Goal: Task Accomplishment & Management: Use online tool/utility

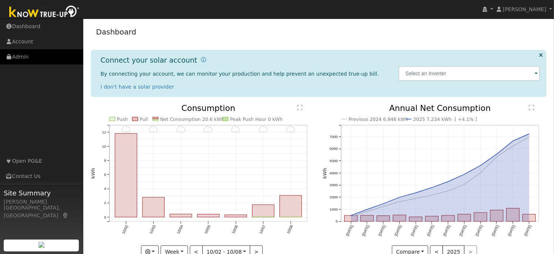
click at [26, 55] on link "Admin" at bounding box center [41, 56] width 83 height 15
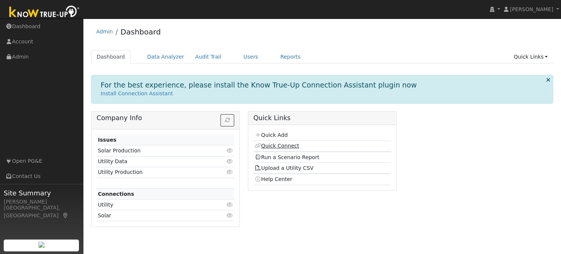
click at [280, 144] on link "Quick Connect" at bounding box center [276, 146] width 44 height 6
click at [279, 133] on link "Quick Add" at bounding box center [270, 135] width 33 height 6
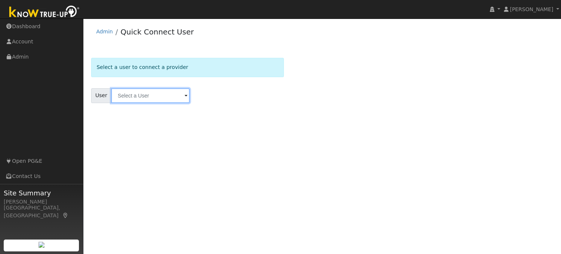
click at [148, 97] on input "text" at bounding box center [150, 95] width 79 height 15
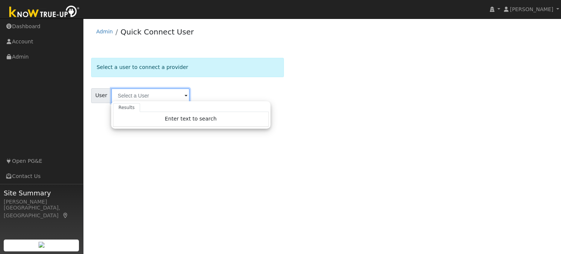
click at [157, 99] on input "text" at bounding box center [150, 95] width 79 height 15
click at [170, 94] on input "text" at bounding box center [150, 95] width 79 height 15
click at [160, 54] on div "Select a user to connect a provider User Results Enter text to search Enter tex…" at bounding box center [322, 85] width 470 height 71
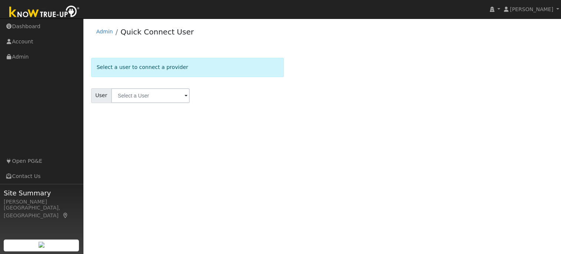
click at [158, 66] on div "Select a user to connect a provider" at bounding box center [187, 67] width 193 height 19
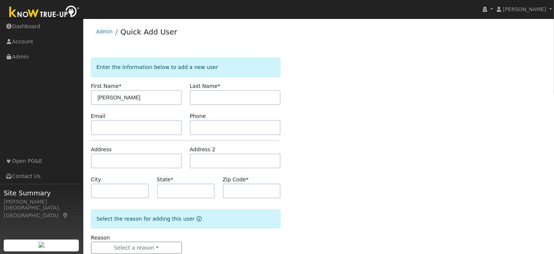
type input "[PERSON_NAME]"
click at [206, 127] on input "text" at bounding box center [235, 127] width 91 height 15
click at [110, 130] on input "text" at bounding box center [136, 127] width 91 height 15
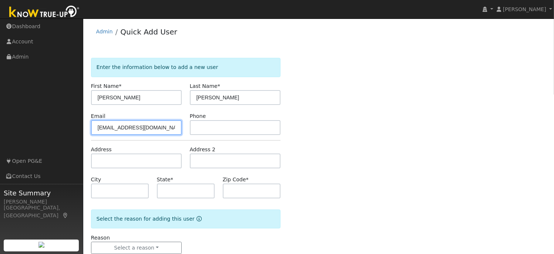
type input "ralphgresham@gmail.com"
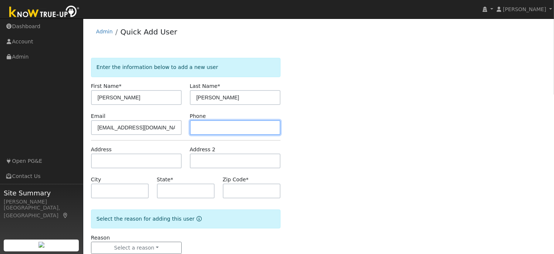
click at [220, 124] on input "text" at bounding box center [235, 127] width 91 height 15
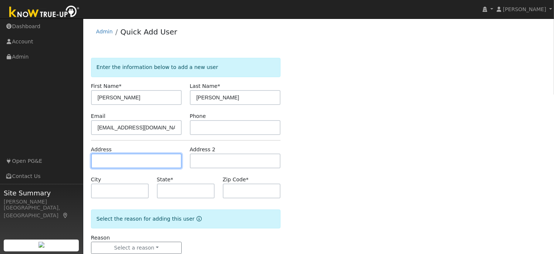
click at [130, 160] on input "text" at bounding box center [136, 160] width 91 height 15
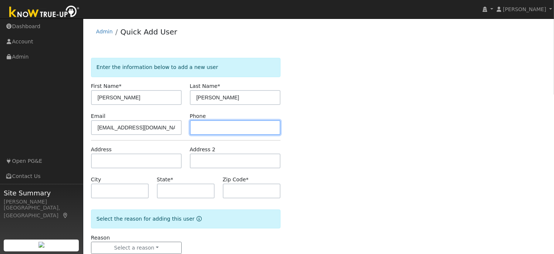
click at [215, 126] on input "text" at bounding box center [235, 127] width 91 height 15
type input "2096397426"
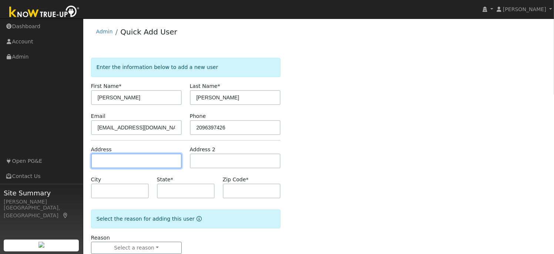
click at [135, 164] on input "text" at bounding box center [136, 160] width 91 height 15
type input "4661 Winding River Circle"
type input "Stockton"
type input "CA"
type input "95219"
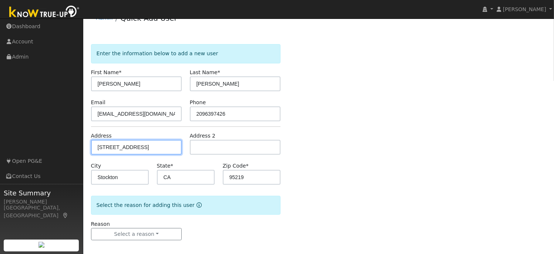
scroll to position [18, 0]
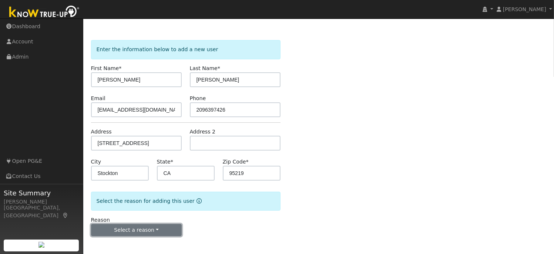
click at [165, 227] on button "Select a reason" at bounding box center [136, 230] width 91 height 13
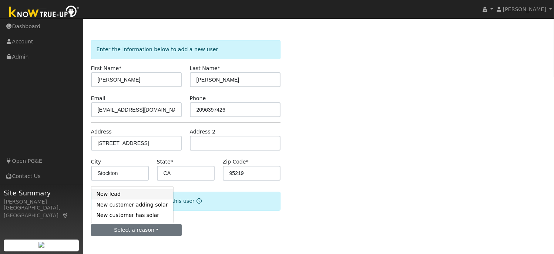
click at [129, 197] on link "New lead" at bounding box center [132, 194] width 82 height 10
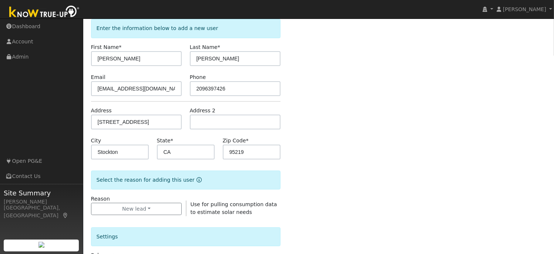
scroll to position [183, 0]
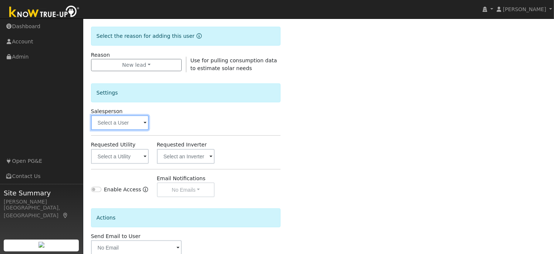
click at [141, 126] on input "text" at bounding box center [120, 122] width 58 height 15
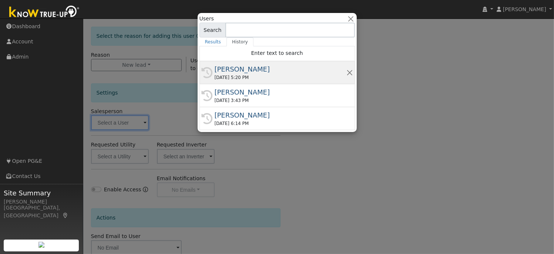
click at [234, 71] on div "[PERSON_NAME]" at bounding box center [281, 69] width 132 height 10
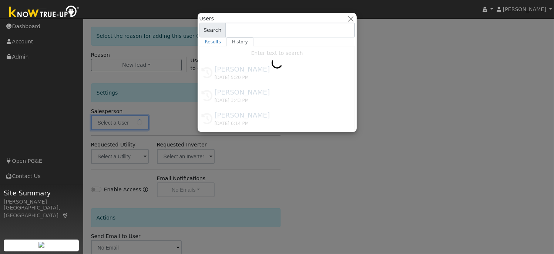
type input "[PERSON_NAME]"
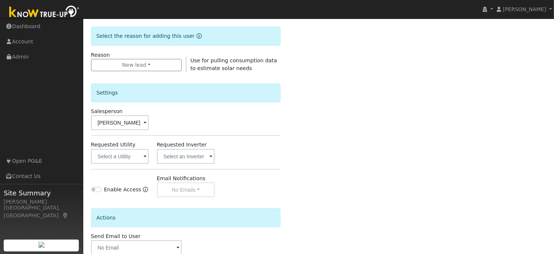
click at [145, 157] on span at bounding box center [145, 157] width 3 height 9
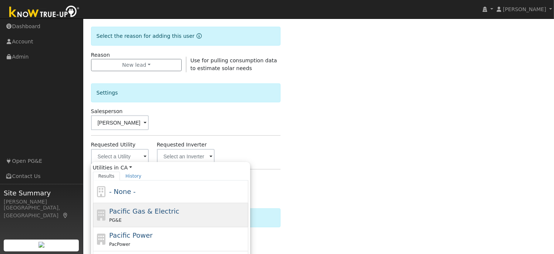
click at [130, 208] on span "Pacific Gas & Electric" at bounding box center [144, 211] width 70 height 8
type input "Pacific Gas & Electric"
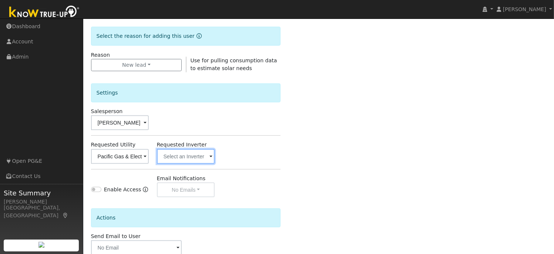
click at [208, 156] on input "text" at bounding box center [186, 156] width 58 height 15
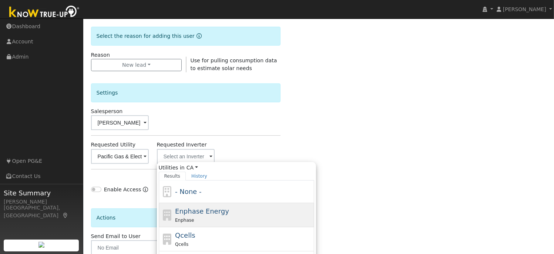
click at [189, 211] on span "Enphase Energy" at bounding box center [202, 211] width 54 height 8
type input "Enphase Energy"
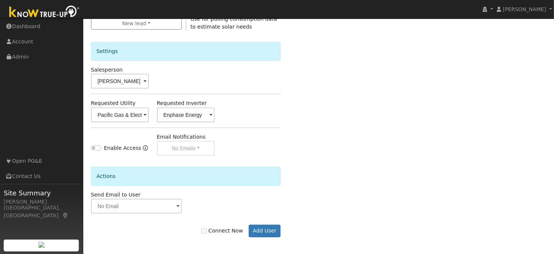
scroll to position [225, 0]
click at [207, 229] on input "Connect Now" at bounding box center [203, 229] width 5 height 5
checkbox input "true"
click at [265, 229] on button "Add User" at bounding box center [265, 230] width 32 height 13
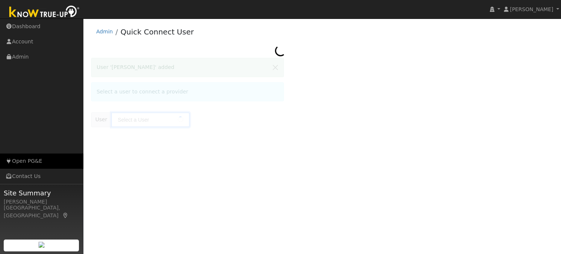
type input "[PERSON_NAME]"
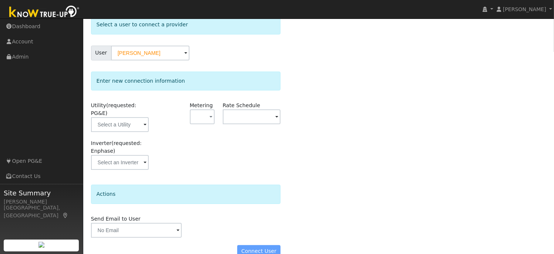
scroll to position [48, 0]
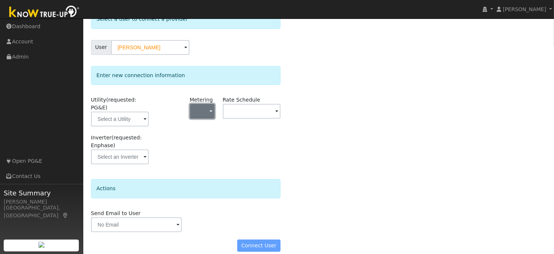
click at [210, 110] on span "button" at bounding box center [211, 112] width 3 height 8
click at [218, 127] on link "- None -" at bounding box center [215, 127] width 51 height 10
click at [273, 112] on input "text" at bounding box center [252, 111] width 58 height 15
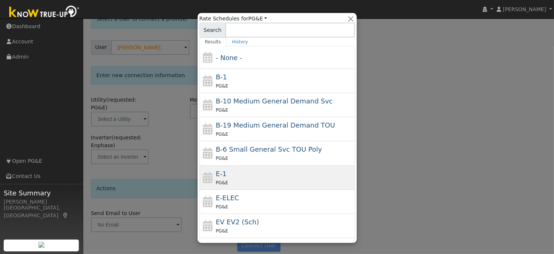
click at [252, 173] on div "E-1 PG&E" at bounding box center [284, 177] width 137 height 18
type input "E-1"
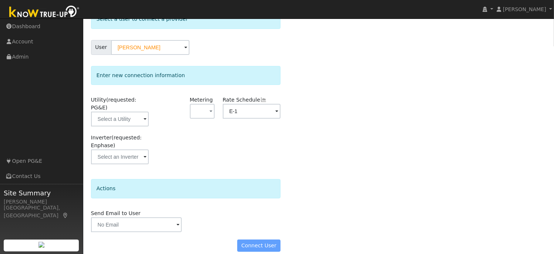
click at [256, 239] on div "Connect User" at bounding box center [186, 245] width 198 height 13
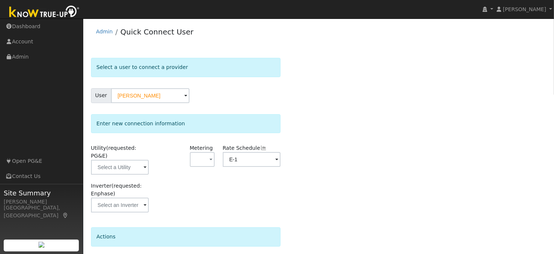
click at [144, 163] on span at bounding box center [145, 167] width 3 height 9
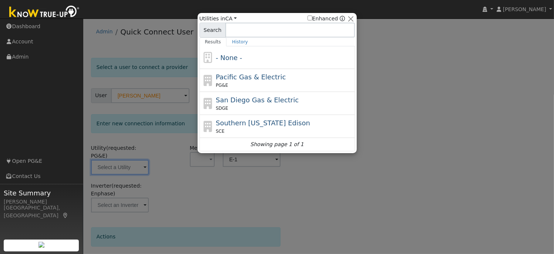
click at [144, 159] on div at bounding box center [277, 127] width 554 height 254
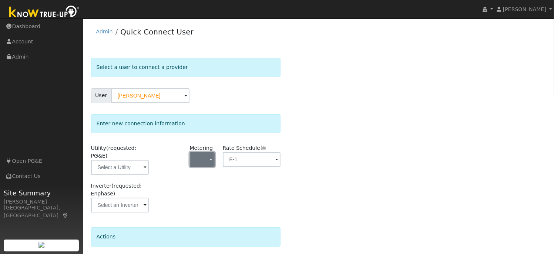
click at [208, 160] on button "button" at bounding box center [202, 159] width 25 height 15
click at [207, 188] on link "NEM" at bounding box center [215, 185] width 51 height 10
drag, startPoint x: 325, startPoint y: 186, endPoint x: 337, endPoint y: 186, distance: 12.6
click at [325, 186] on div "Select a user to connect a provider User [PERSON_NAME] Account Default Account …" at bounding box center [319, 182] width 456 height 249
click at [211, 157] on span "button" at bounding box center [211, 160] width 3 height 8
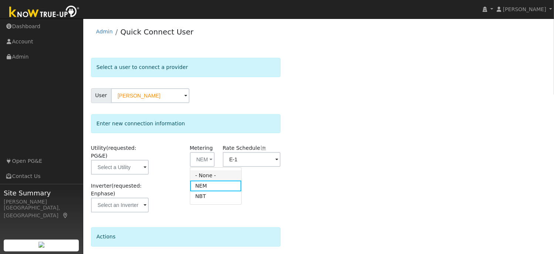
click at [207, 177] on link "- None -" at bounding box center [215, 175] width 51 height 10
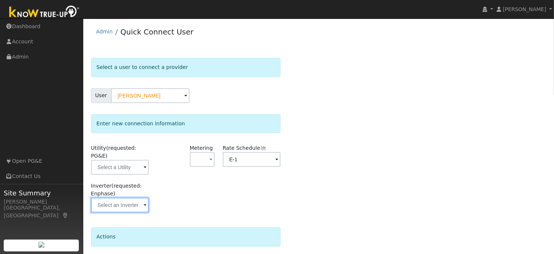
click at [143, 197] on input "text" at bounding box center [120, 204] width 58 height 15
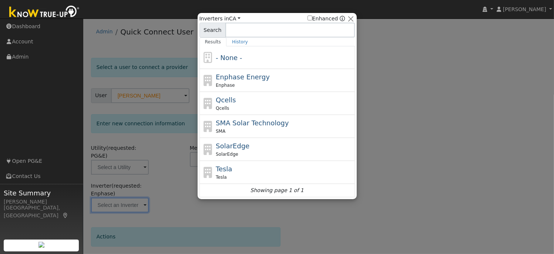
click at [142, 197] on div at bounding box center [277, 127] width 554 height 254
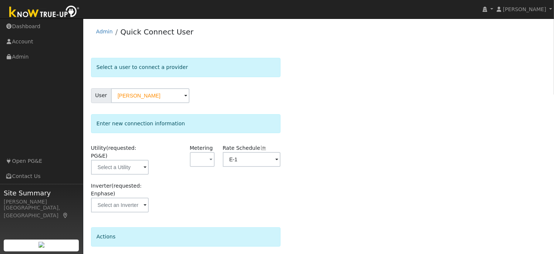
click at [191, 197] on div "Inverter (requested: Enphase)" at bounding box center [186, 201] width 198 height 38
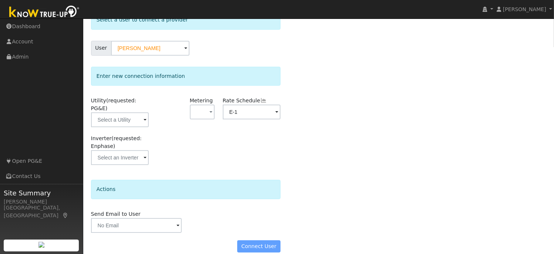
scroll to position [48, 0]
click at [178, 221] on span at bounding box center [178, 225] width 3 height 9
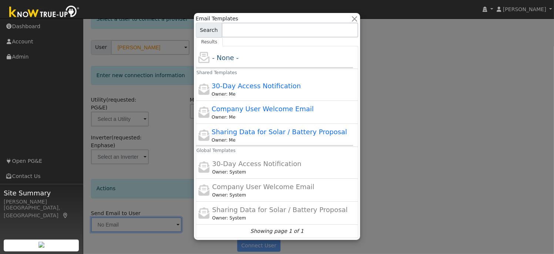
click at [460, 94] on div at bounding box center [277, 127] width 554 height 254
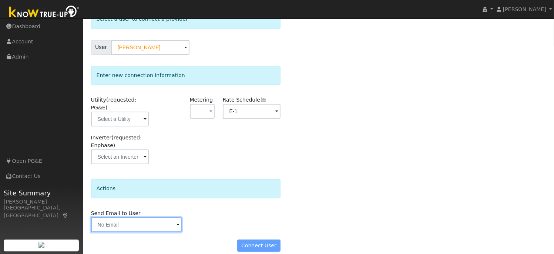
click at [176, 217] on input "text" at bounding box center [136, 224] width 91 height 15
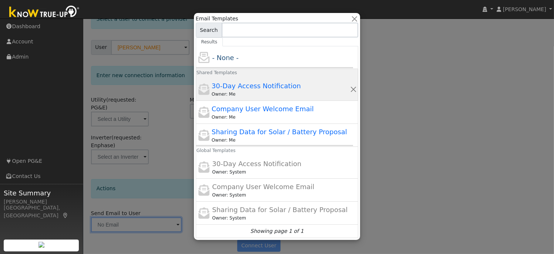
click at [274, 88] on span "30-Day Access Notification" at bounding box center [256, 86] width 89 height 8
type input "30-Day Access Notification"
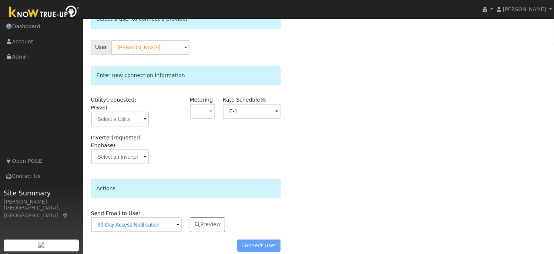
click at [259, 239] on div "Connect User" at bounding box center [186, 245] width 198 height 13
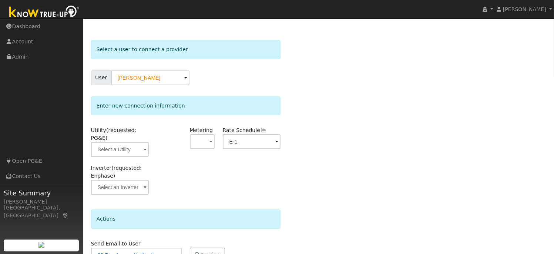
scroll to position [27, 0]
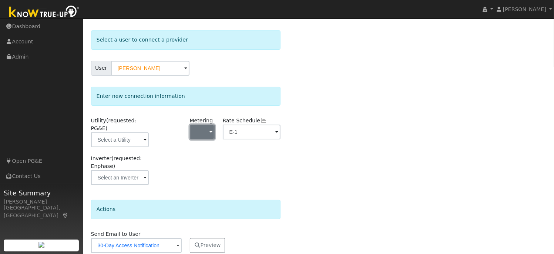
click at [213, 128] on button "button" at bounding box center [202, 131] width 25 height 15
click at [205, 158] on link "NEM" at bounding box center [215, 158] width 51 height 10
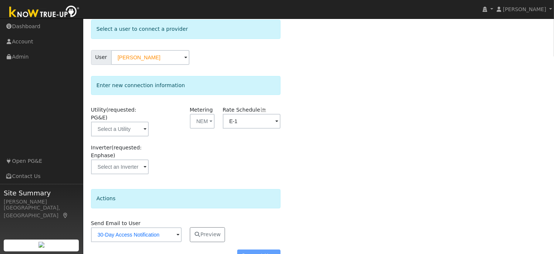
scroll to position [48, 0]
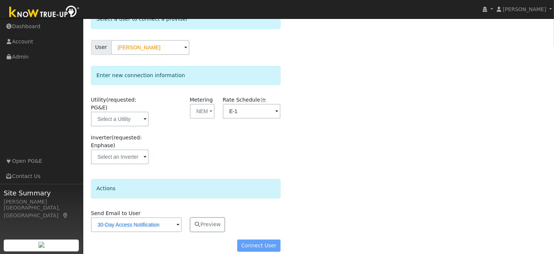
click at [248, 239] on div "Connect User" at bounding box center [186, 245] width 198 height 13
click at [211, 111] on span "button" at bounding box center [211, 112] width 3 height 8
click at [211, 125] on link "- None -" at bounding box center [215, 127] width 51 height 10
click at [141, 111] on input "text" at bounding box center [120, 118] width 58 height 15
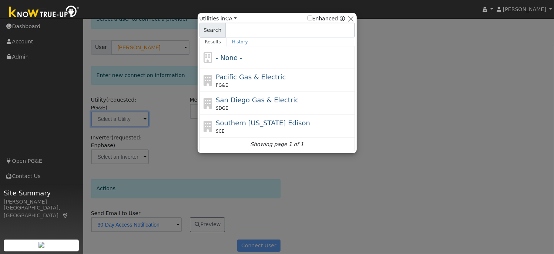
click at [142, 109] on div at bounding box center [277, 127] width 554 height 254
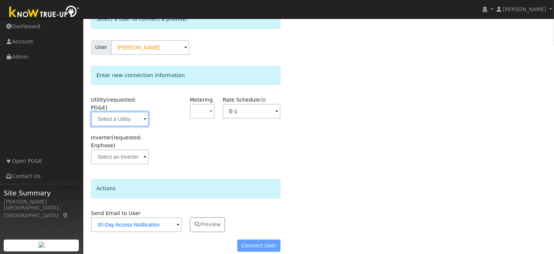
click at [143, 111] on input "text" at bounding box center [120, 118] width 58 height 15
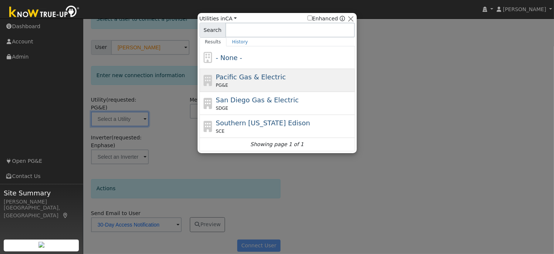
click at [230, 77] on span "Pacific Gas & Electric" at bounding box center [251, 77] width 70 height 8
type input "PG&E"
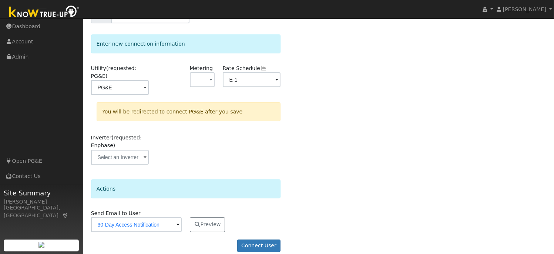
scroll to position [80, 0]
click at [273, 239] on button "Connect User" at bounding box center [259, 245] width 44 height 13
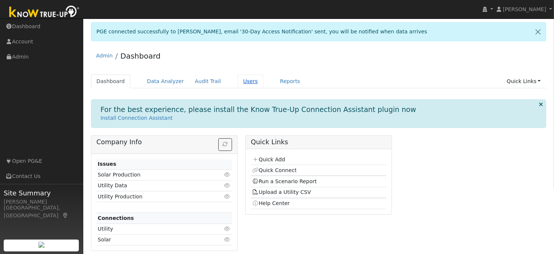
click at [238, 82] on link "Users" at bounding box center [251, 81] width 26 height 14
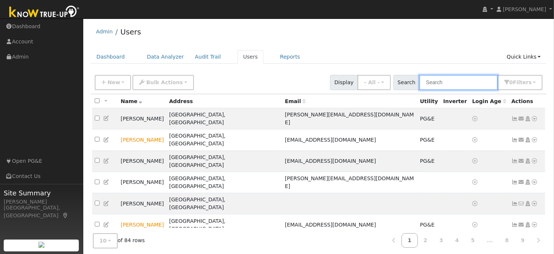
click at [448, 82] on input "text" at bounding box center [459, 82] width 79 height 15
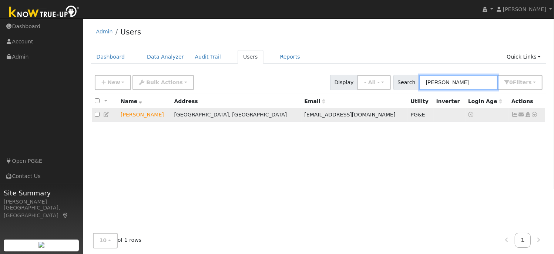
type input "[PERSON_NAME]"
click at [537, 116] on icon at bounding box center [535, 114] width 7 height 5
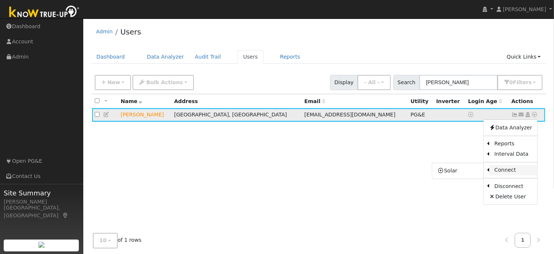
click at [504, 169] on link "Connect" at bounding box center [514, 170] width 48 height 10
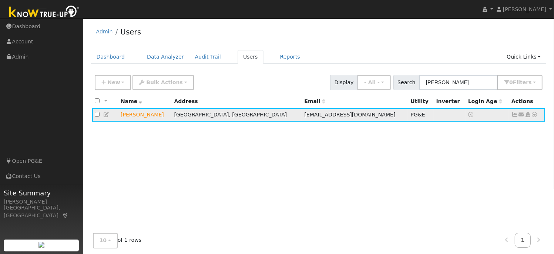
click at [535, 115] on icon at bounding box center [535, 114] width 7 height 5
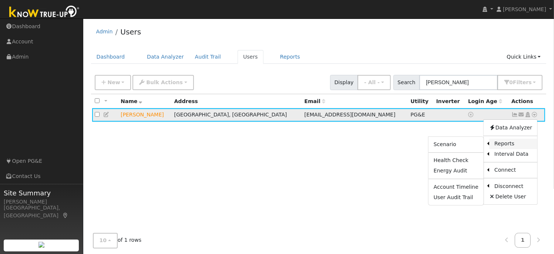
click at [508, 145] on link "Reports" at bounding box center [514, 143] width 48 height 10
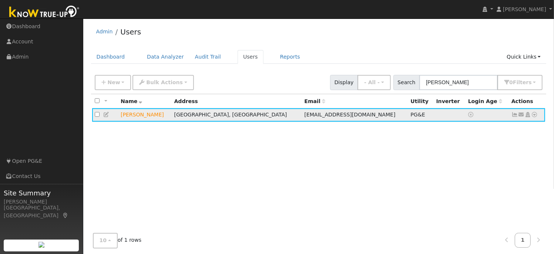
click at [535, 114] on icon at bounding box center [535, 114] width 7 height 5
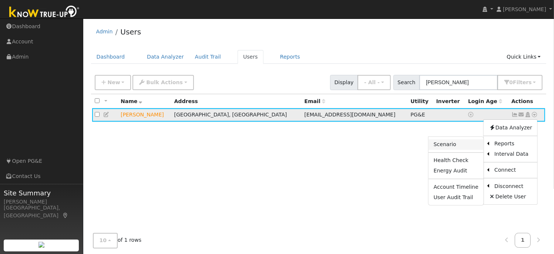
click at [447, 145] on link "Scenario" at bounding box center [456, 144] width 55 height 10
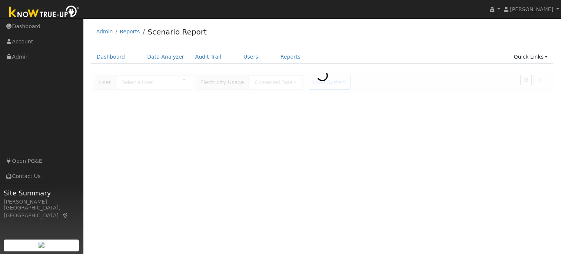
type input "[PERSON_NAME]"
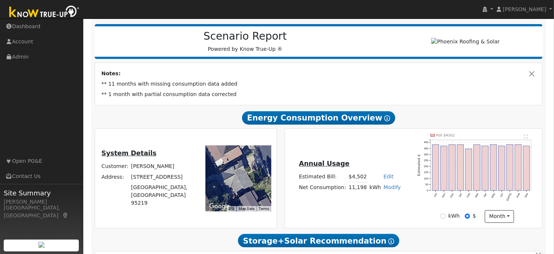
scroll to position [27, 0]
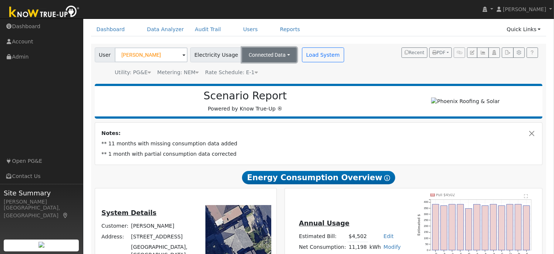
click at [264, 56] on button "Connected Data" at bounding box center [269, 54] width 55 height 15
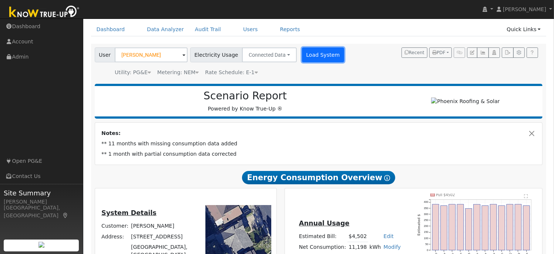
click at [314, 55] on button "Load System" at bounding box center [323, 54] width 42 height 15
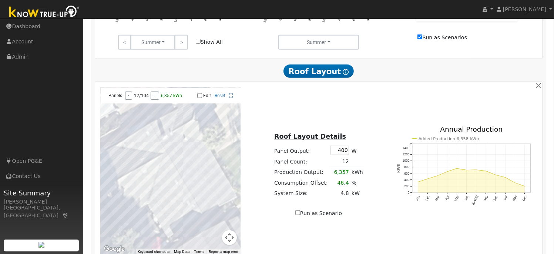
scroll to position [388, 0]
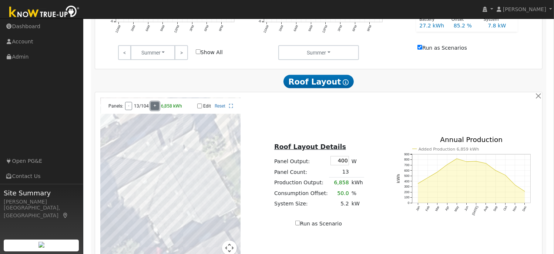
click at [156, 109] on button "+" at bounding box center [155, 106] width 9 height 8
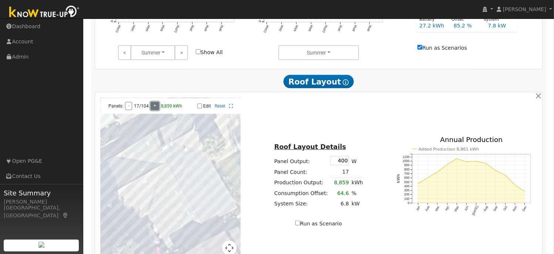
click at [156, 109] on button "+" at bounding box center [155, 106] width 9 height 8
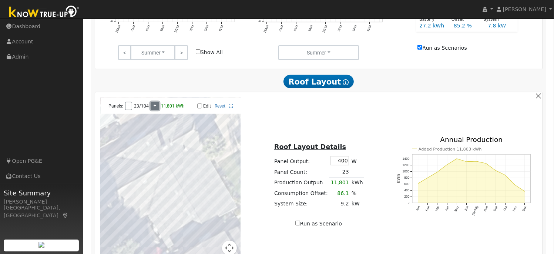
click at [156, 109] on button "+" at bounding box center [155, 106] width 9 height 8
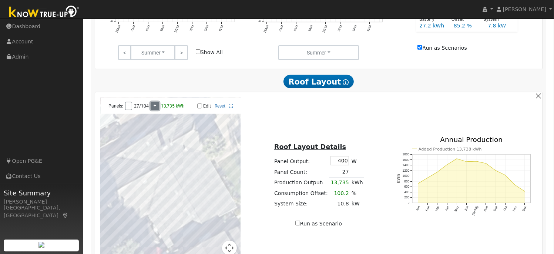
click at [156, 109] on button "+" at bounding box center [155, 106] width 9 height 8
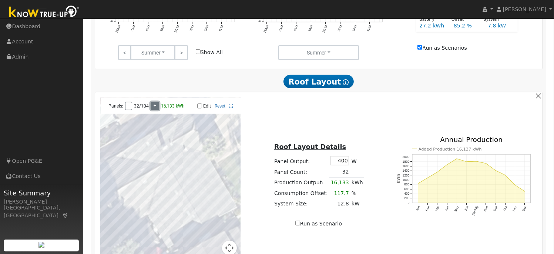
click at [156, 109] on button "+" at bounding box center [155, 106] width 9 height 8
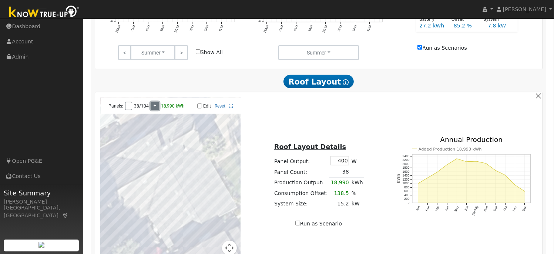
click at [156, 109] on button "+" at bounding box center [155, 106] width 9 height 8
click at [127, 108] on button "-" at bounding box center [128, 106] width 7 height 8
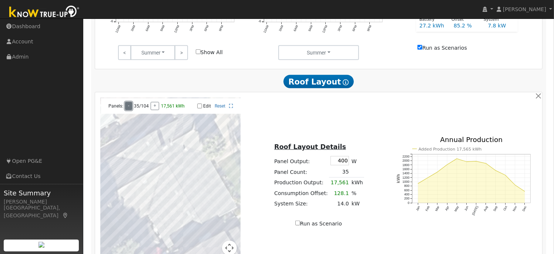
click at [127, 108] on button "-" at bounding box center [128, 106] width 7 height 8
click at [152, 109] on button "+" at bounding box center [155, 106] width 9 height 8
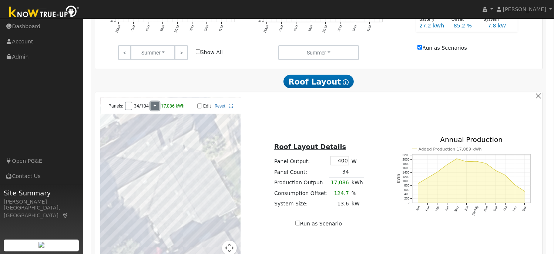
click at [152, 109] on button "+" at bounding box center [155, 106] width 9 height 8
click at [154, 110] on button "+" at bounding box center [155, 106] width 9 height 8
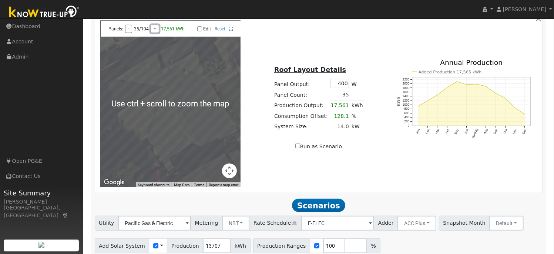
scroll to position [497, 0]
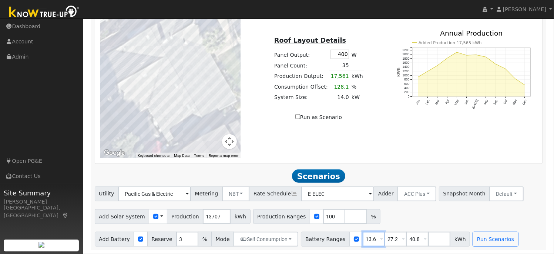
drag, startPoint x: 352, startPoint y: 239, endPoint x: 370, endPoint y: 237, distance: 17.5
click at [370, 237] on input "13.6" at bounding box center [374, 238] width 22 height 15
type input "20"
drag, startPoint x: 375, startPoint y: 238, endPoint x: 398, endPoint y: 233, distance: 23.5
click at [394, 234] on div "Battery Ranges 20 Overrides Reserve % Mode None None Self Consumption Peak Savi…" at bounding box center [385, 238] width 169 height 15
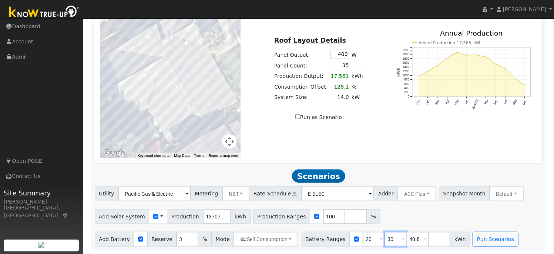
type input "30"
click at [298, 116] on input "Run as Scenario" at bounding box center [297, 116] width 5 height 5
checkbox input "true"
type input "17561"
click at [476, 240] on button "Run Scenarios" at bounding box center [496, 238] width 46 height 15
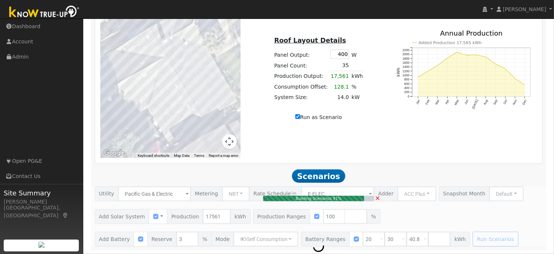
type input "14.0"
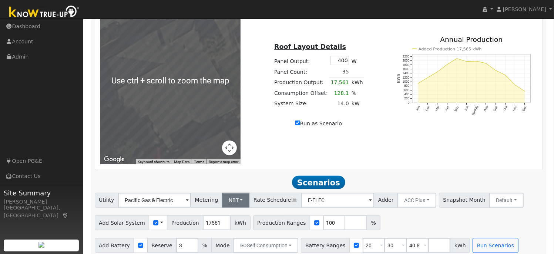
scroll to position [452, 0]
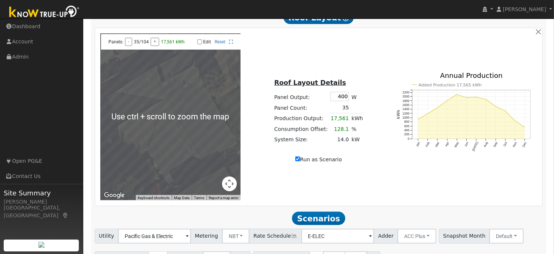
click at [275, 182] on div "← Move left → Move right ↑ Move up ↓ Move down + Zoom in - Zoom out Home Jump l…" at bounding box center [318, 116] width 445 height 167
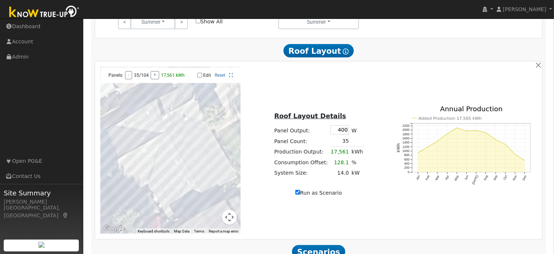
scroll to position [404, 0]
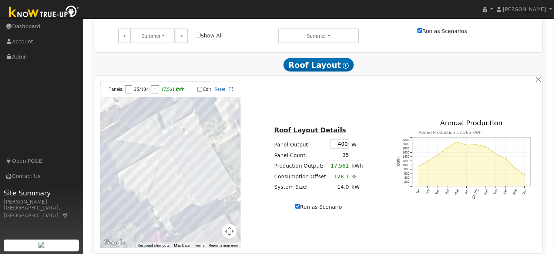
drag, startPoint x: 336, startPoint y: 147, endPoint x: 364, endPoint y: 144, distance: 28.0
click at [355, 145] on tr "Panel Output: 400 W" at bounding box center [318, 144] width 91 height 12
type input "440"
click at [405, 224] on div "← Move left → Move right ↑ Move up ↓ Move down + Zoom in - Zoom out Home Jump l…" at bounding box center [318, 164] width 445 height 167
click at [154, 93] on button "+" at bounding box center [155, 89] width 9 height 8
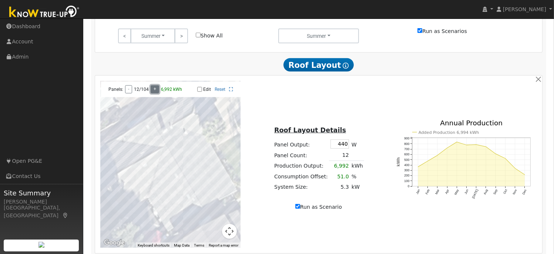
click at [154, 93] on button "+" at bounding box center [155, 89] width 9 height 8
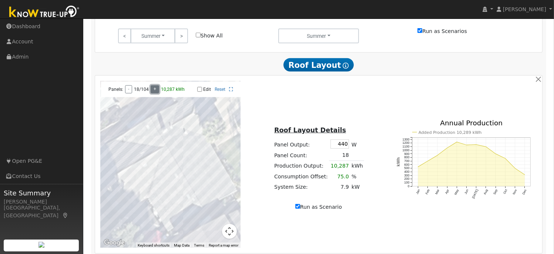
click at [154, 93] on button "+" at bounding box center [155, 89] width 9 height 8
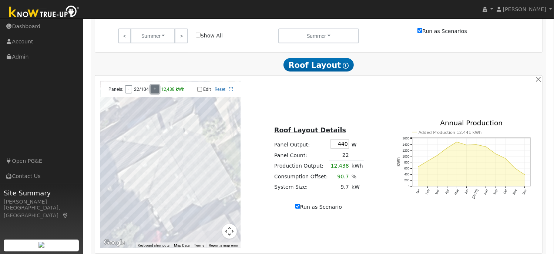
click at [154, 93] on button "+" at bounding box center [155, 89] width 9 height 8
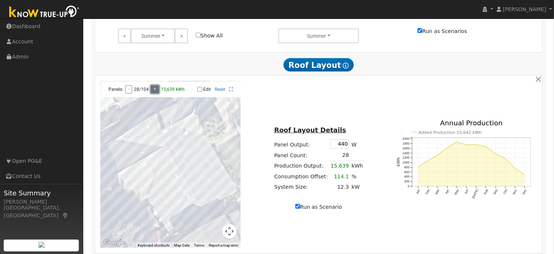
click at [154, 93] on button "+" at bounding box center [155, 89] width 9 height 8
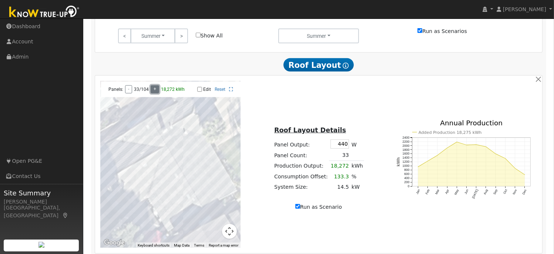
click at [154, 93] on button "+" at bounding box center [155, 89] width 9 height 8
type input "18794"
click at [154, 93] on button "+" at bounding box center [155, 89] width 9 height 8
click at [371, 198] on div "Roof Layout Details Panel Output: 440 W Panel Count: 34 Production Output: 18,7…" at bounding box center [319, 163] width 148 height 93
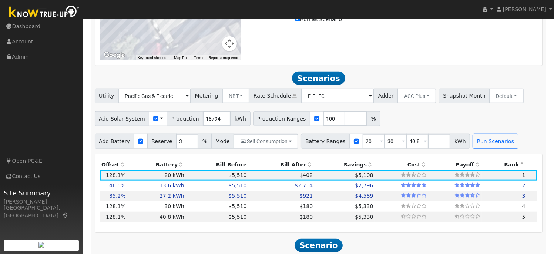
scroll to position [569, 0]
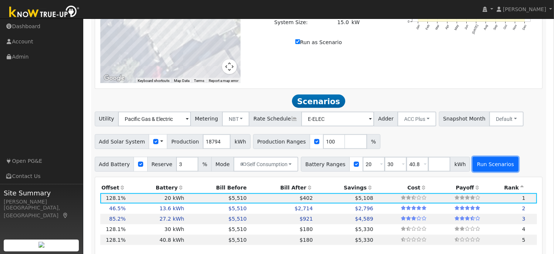
click at [482, 161] on button "Run Scenarios" at bounding box center [496, 164] width 46 height 15
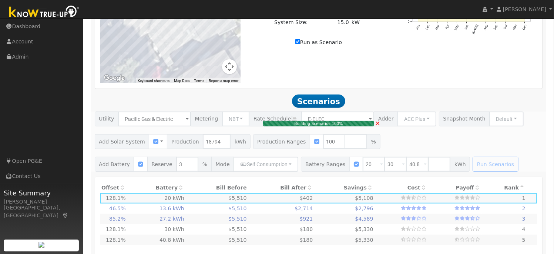
type input "15.0"
type input "$52,500"
type input "$22,950"
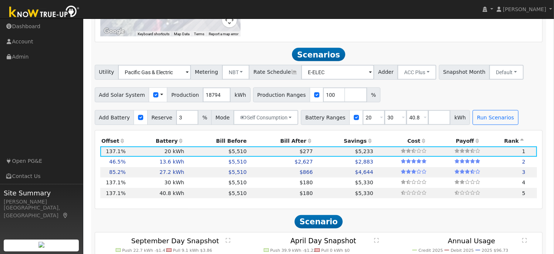
scroll to position [617, 0]
